Goal: Transaction & Acquisition: Purchase product/service

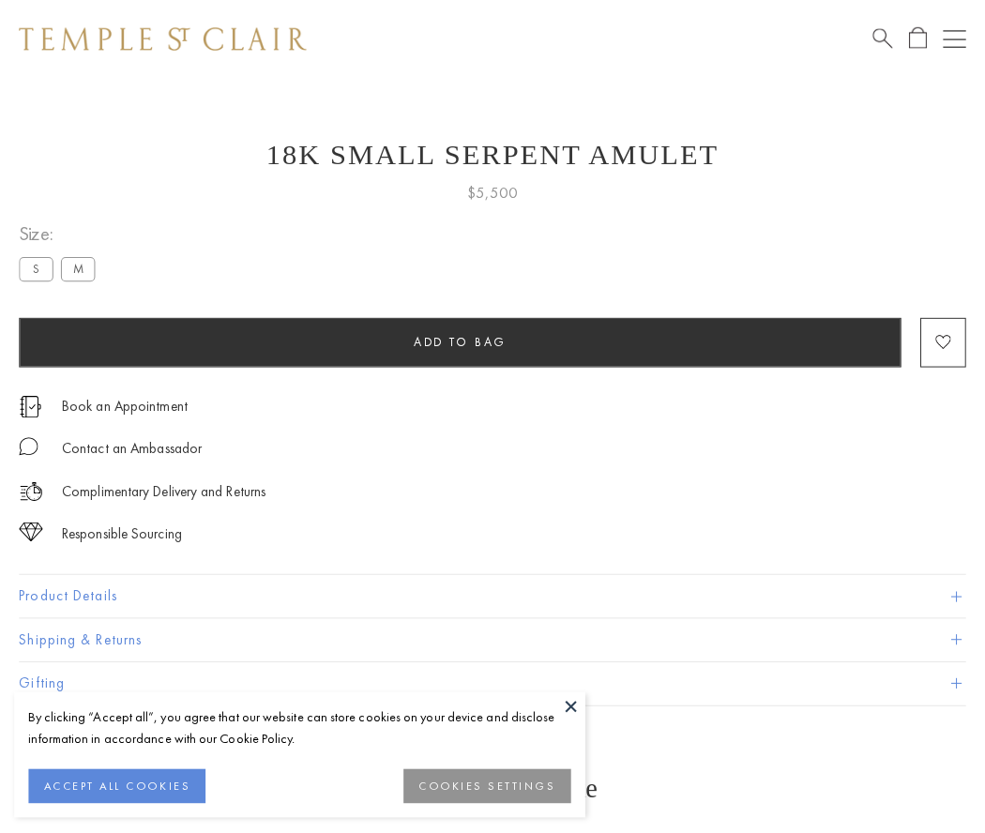
scroll to position [2, 0]
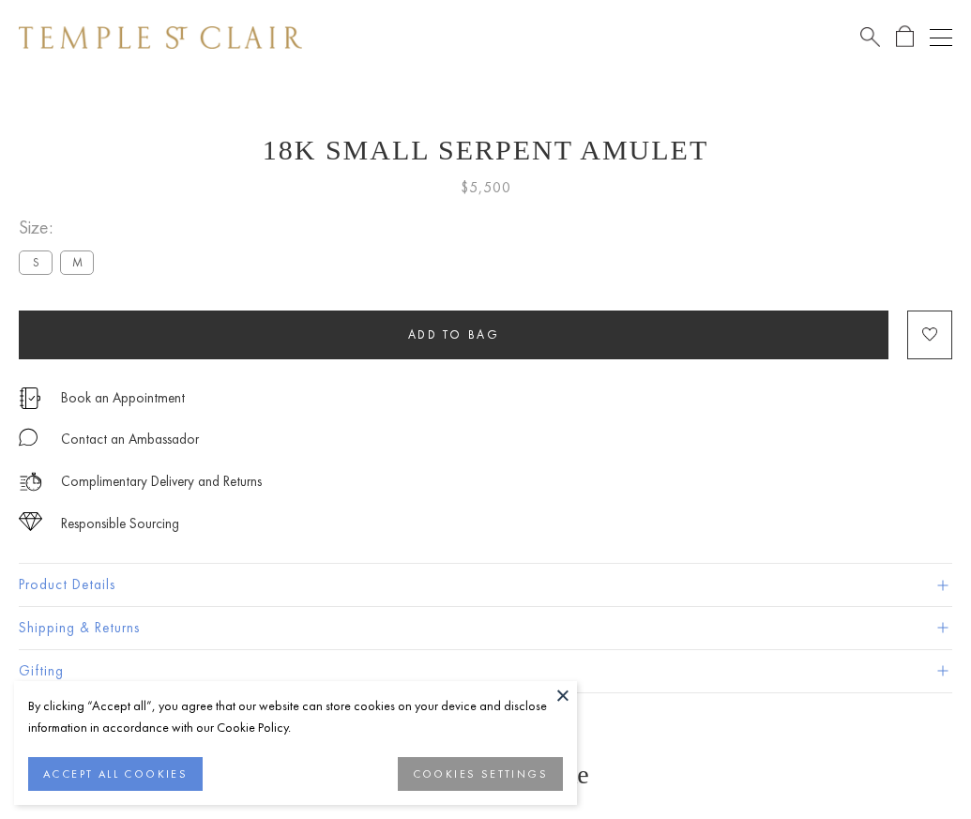
click at [453, 334] on span "Add to bag" at bounding box center [454, 334] width 92 height 16
